Goal: Register for event/course

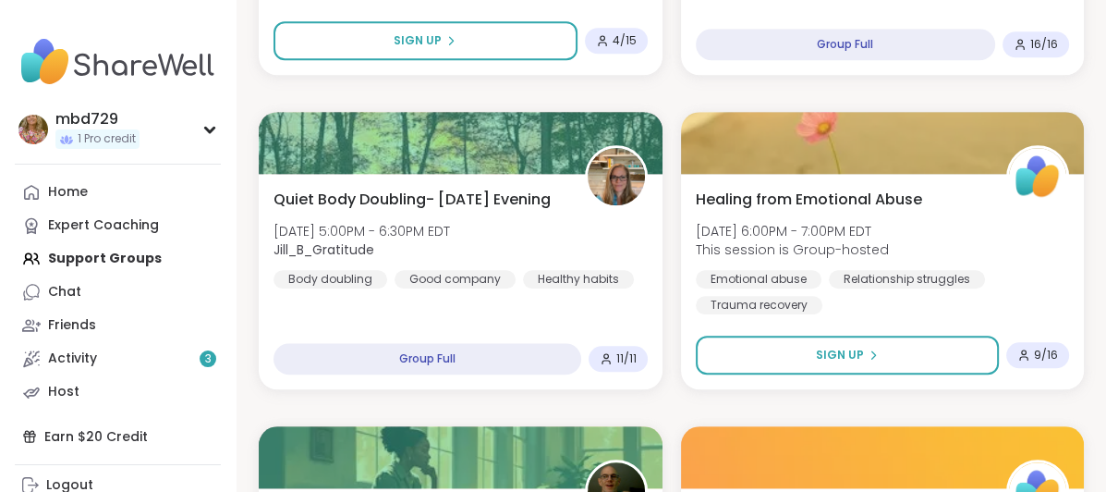
scroll to position [1516, 0]
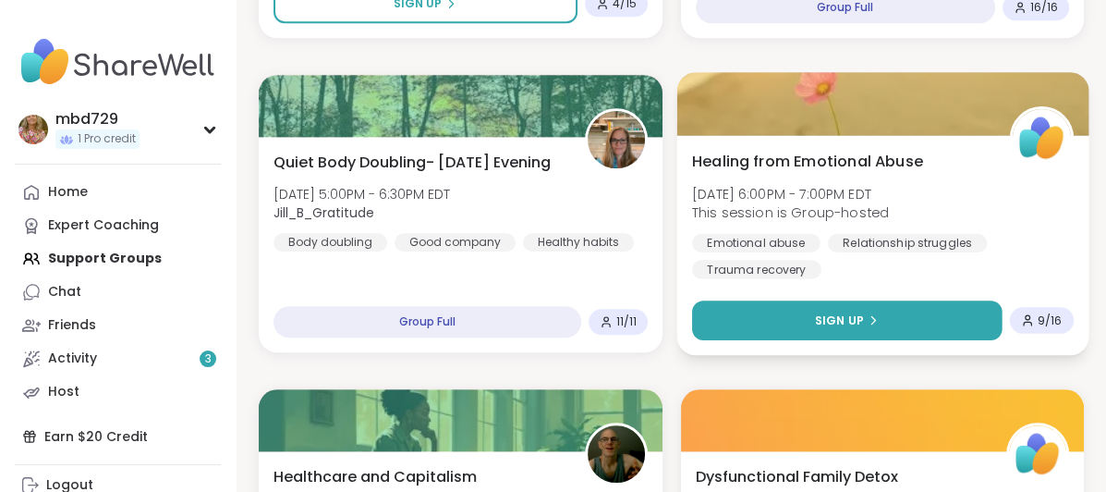
click at [796, 311] on button "Sign Up" at bounding box center [846, 320] width 310 height 40
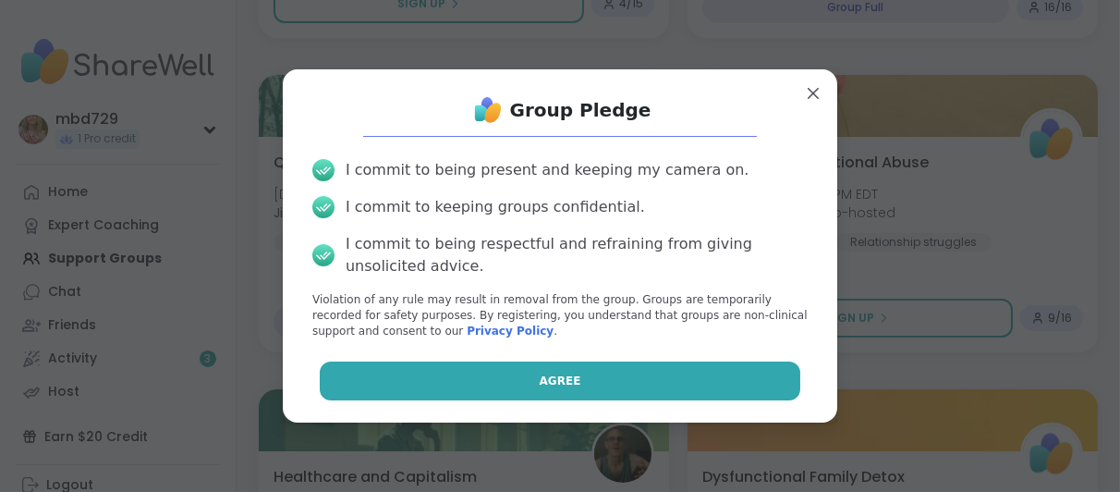
click at [582, 390] on button "Agree" at bounding box center [561, 380] width 482 height 39
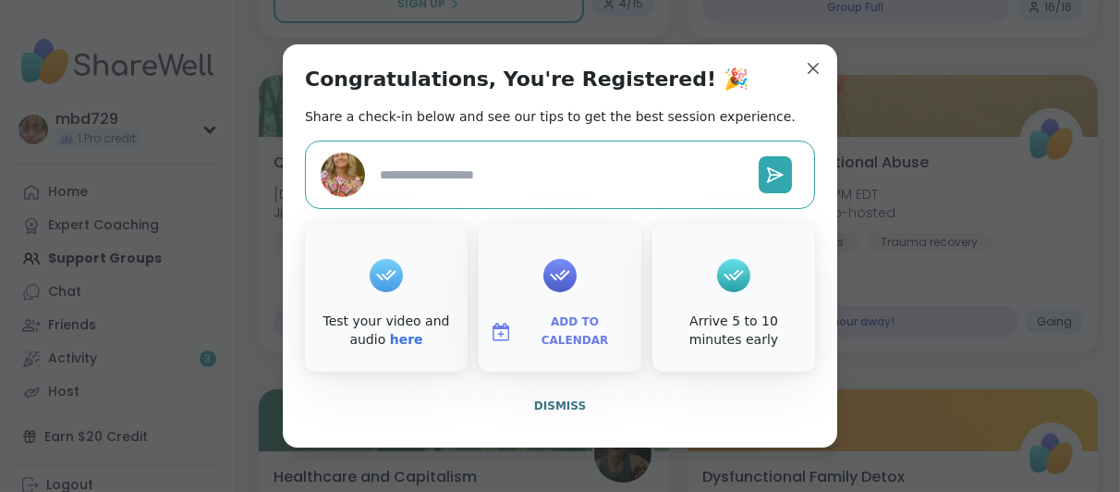
type textarea "*"
click at [554, 402] on span "Dismiss" at bounding box center [560, 405] width 52 height 13
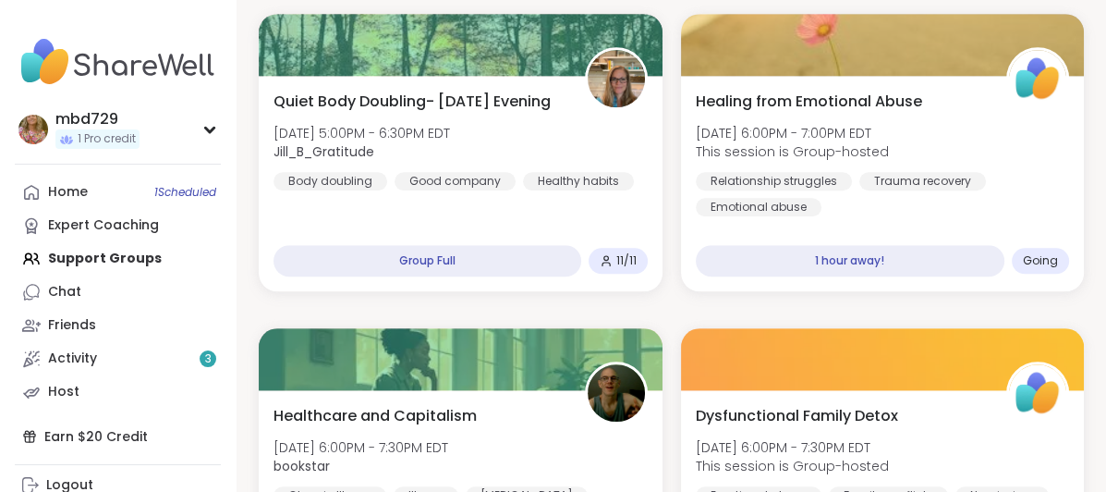
scroll to position [1592, 0]
